Goal: Information Seeking & Learning: Learn about a topic

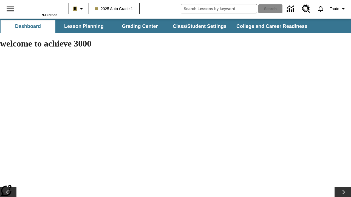
type input "-1"
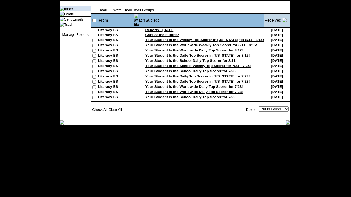
click at [68, 21] on link "Sent Emails" at bounding box center [73, 19] width 19 height 4
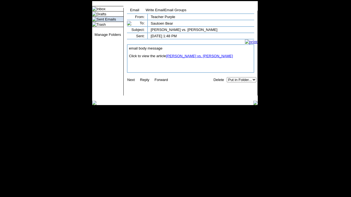
click at [196, 58] on link "[PERSON_NAME] vs. [PERSON_NAME]" at bounding box center [199, 56] width 67 height 4
